Goal: Transaction & Acquisition: Download file/media

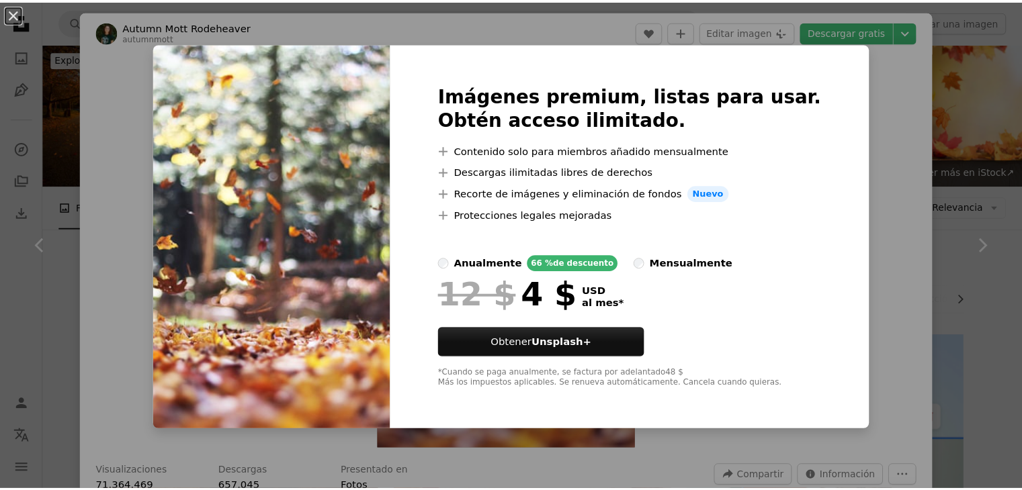
scroll to position [591, 0]
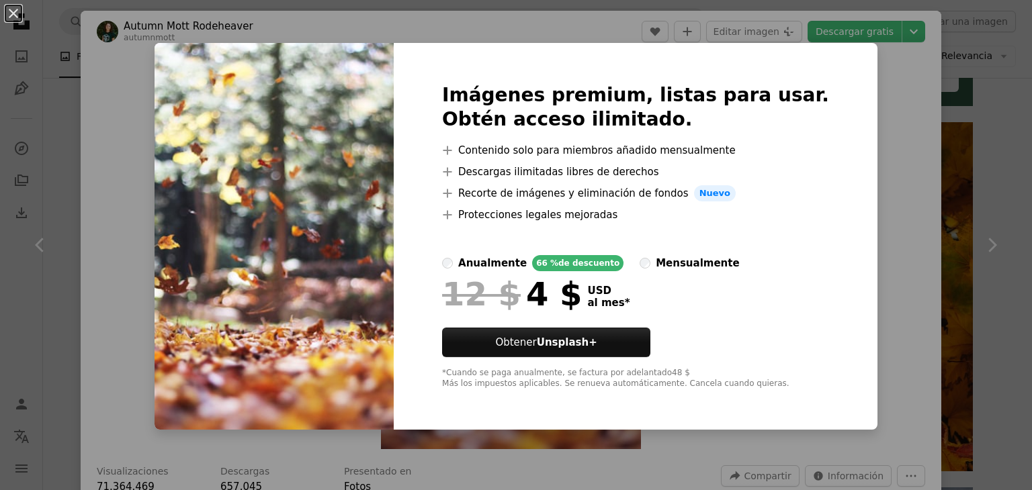
click at [394, 170] on img at bounding box center [274, 236] width 239 height 387
click at [13, 19] on button "An X shape" at bounding box center [13, 13] width 16 height 16
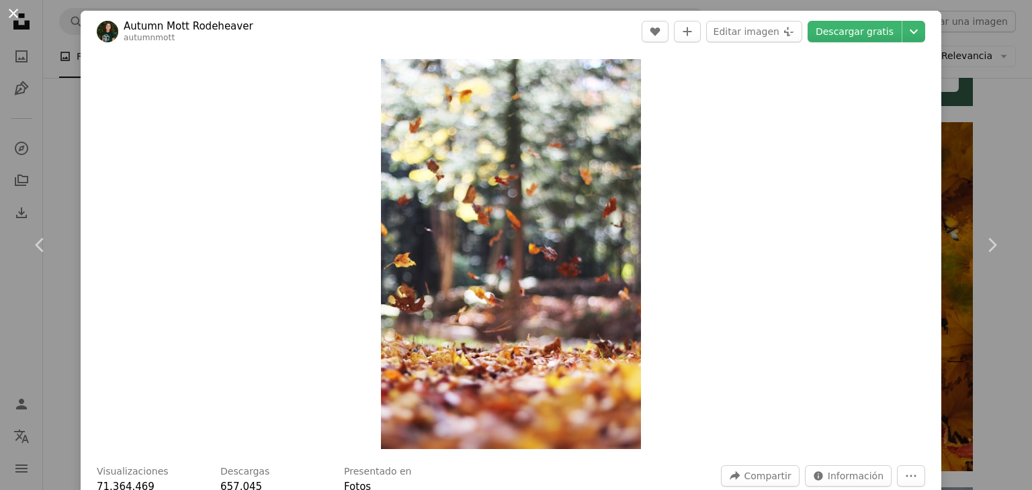
click at [14, 14] on button "An X shape" at bounding box center [13, 13] width 16 height 16
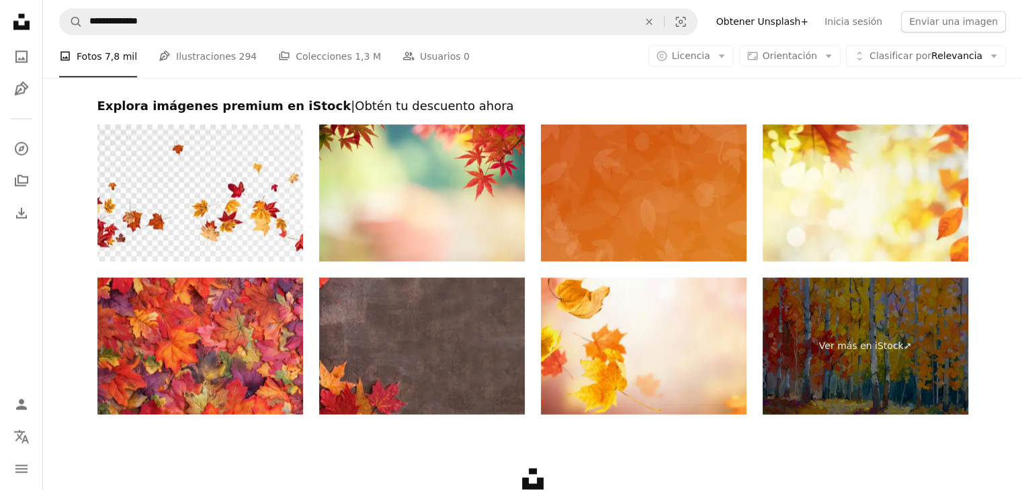
scroll to position [2499, 0]
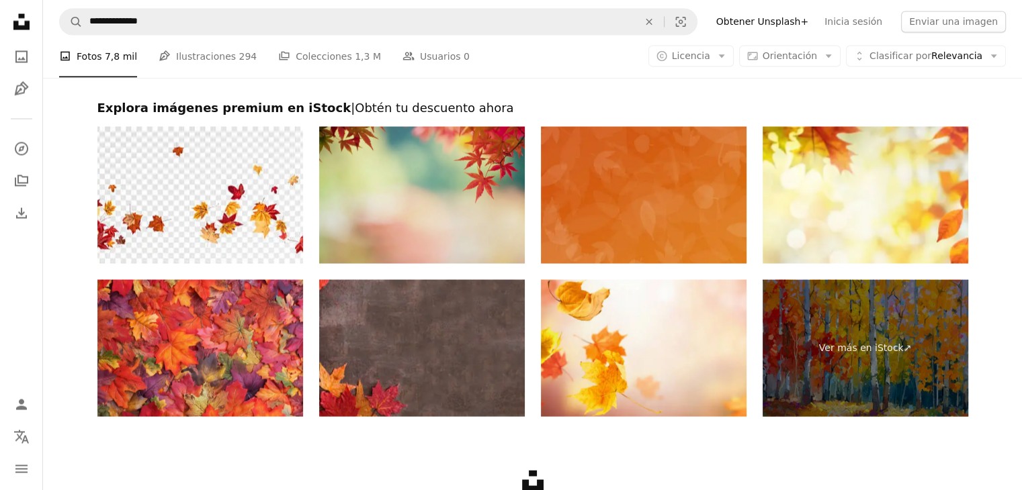
click at [390, 207] on img at bounding box center [422, 194] width 206 height 137
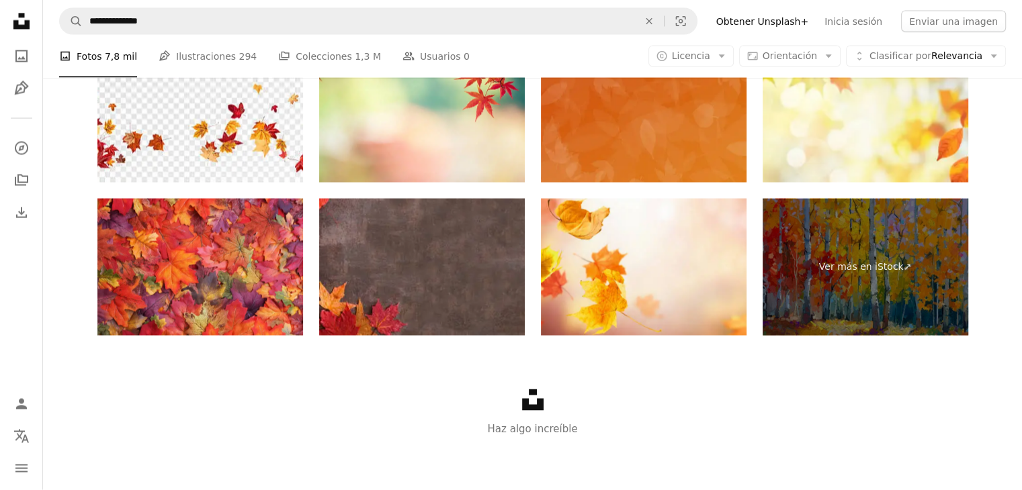
scroll to position [2580, 0]
